Goal: Information Seeking & Learning: Check status

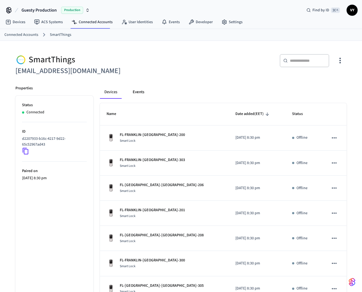
click at [140, 92] on button "Events" at bounding box center [138, 91] width 20 height 13
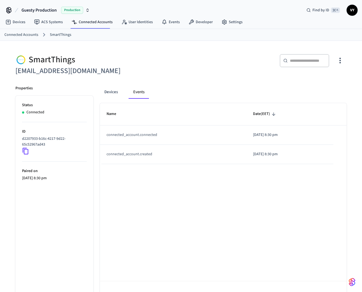
click at [99, 94] on div "Devices Events Name Date (EET) connected_account.connected [DATE] 8:30 pm conne…" at bounding box center [219, 193] width 253 height 228
click at [106, 93] on button "Devices" at bounding box center [111, 91] width 22 height 13
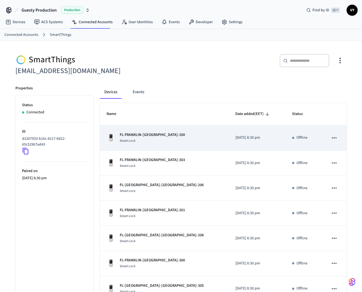
click at [171, 134] on div "FL-FRANKLIN-[GEOGRAPHIC_DATA]-200 Smart Lock" at bounding box center [165, 138] width 116 height 12
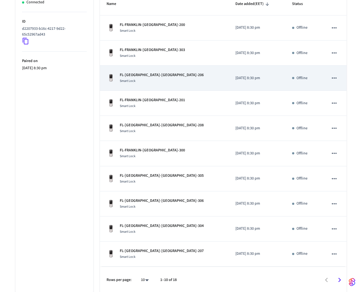
scroll to position [111, 0]
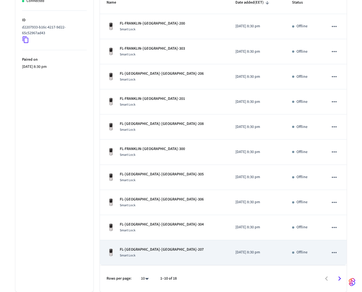
click at [196, 246] on td "FL-FRANKLIN-[GEOGRAPHIC_DATA]-207 Smart Lock" at bounding box center [164, 252] width 129 height 25
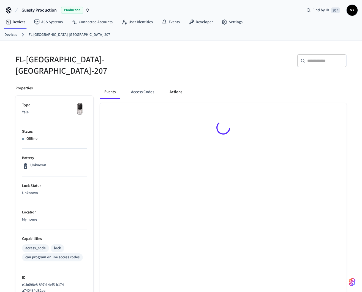
click at [175, 90] on button "Actions" at bounding box center [175, 91] width 21 height 13
click at [110, 88] on button "Events" at bounding box center [110, 91] width 20 height 13
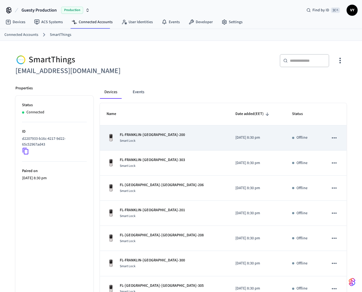
click at [235, 140] on p "[DATE] 8:30 pm" at bounding box center [256, 138] width 43 height 6
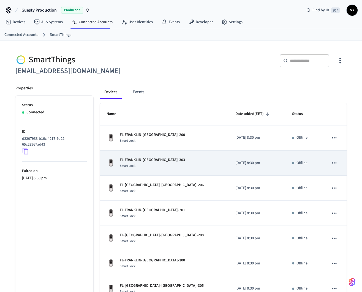
click at [235, 161] on p "[DATE] 8:30 pm" at bounding box center [256, 163] width 43 height 6
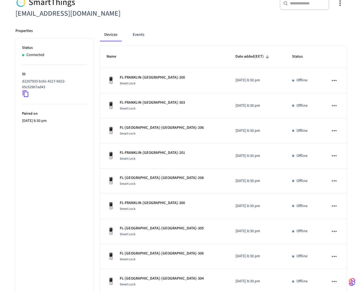
scroll to position [58, 0]
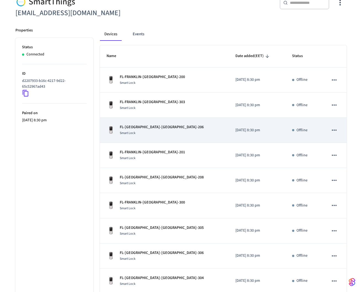
click at [249, 135] on td "[DATE] 8:30 pm" at bounding box center [257, 130] width 57 height 25
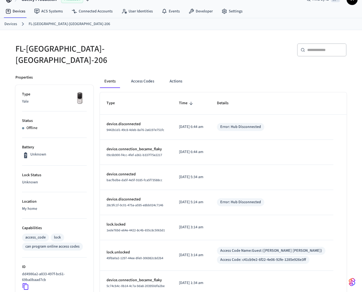
scroll to position [12, 0]
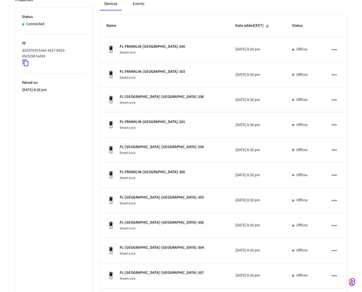
scroll to position [90, 0]
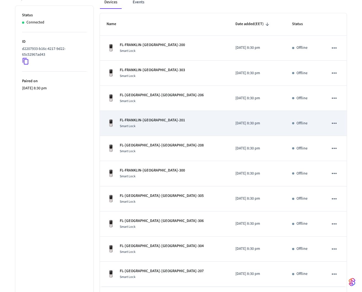
click at [263, 129] on td "[DATE] 8:30 pm" at bounding box center [257, 123] width 57 height 25
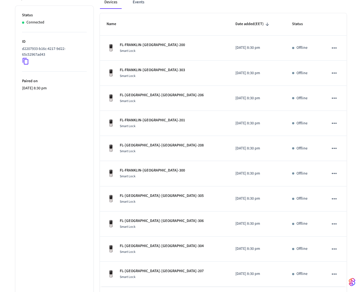
scroll to position [111, 0]
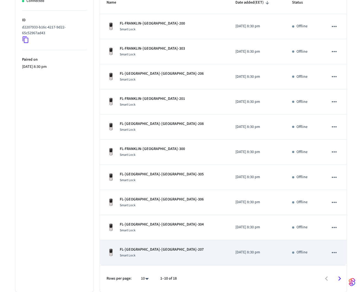
click at [255, 257] on td "[DATE] 8:30 pm" at bounding box center [257, 252] width 57 height 25
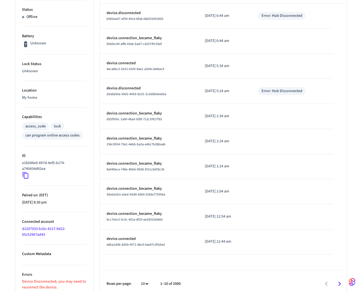
scroll to position [111, 0]
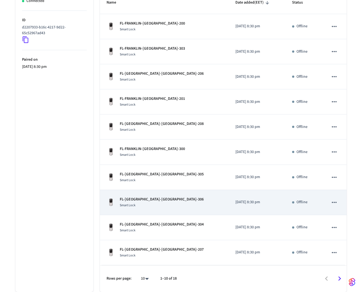
click at [285, 201] on td "Offline" at bounding box center [303, 202] width 36 height 25
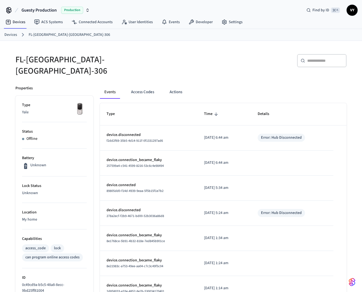
drag, startPoint x: 198, startPoint y: 132, endPoint x: 236, endPoint y: 132, distance: 38.3
click at [236, 135] on p "[DATE] 6:44 am" at bounding box center [224, 138] width 40 height 6
copy p "[DATE] 6:44 am"
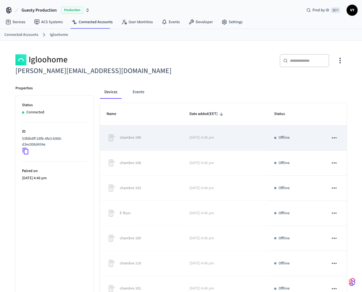
click at [244, 132] on td "2025/08/29 at 4:46 pm" at bounding box center [225, 137] width 85 height 25
click at [236, 137] on p "2025/08/29 at 4:46 pm" at bounding box center [225, 138] width 72 height 6
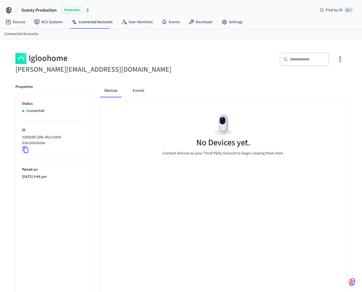
click at [204, 145] on h5 "No Devices yet." at bounding box center [223, 142] width 54 height 11
click at [232, 171] on div "No Devices yet. Connect Devices to your Third-Party Account to begin viewing th…" at bounding box center [223, 204] width 247 height 204
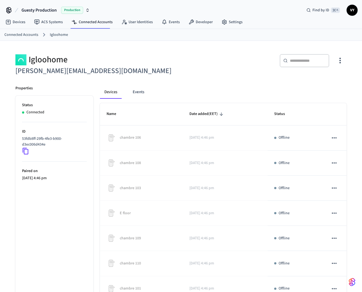
click at [191, 83] on div "Devices Events Name Date added (EET) Status chambre 106 2025/08/29 at 4:46 pm O…" at bounding box center [219, 241] width 253 height 324
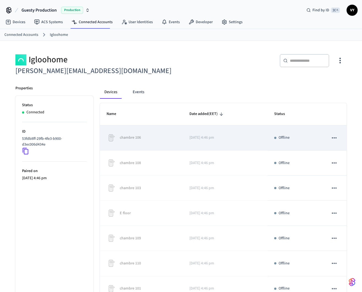
click at [235, 142] on td "2025/08/29 at 4:46 pm" at bounding box center [225, 137] width 85 height 25
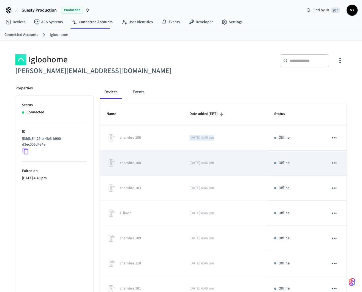
click at [238, 172] on td "2025/08/29 at 4:46 pm" at bounding box center [225, 162] width 85 height 25
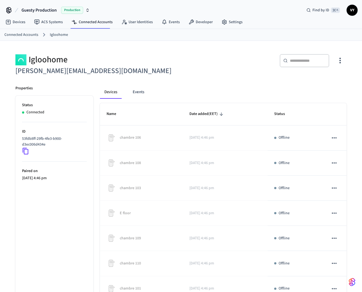
click at [69, 224] on ul "Status Connected ID 53fdb8ff-29fb-4fe3-b900-d3ec006d434e Paired on 2025/08/29 a…" at bounding box center [54, 249] width 78 height 307
